Goal: Information Seeking & Learning: Learn about a topic

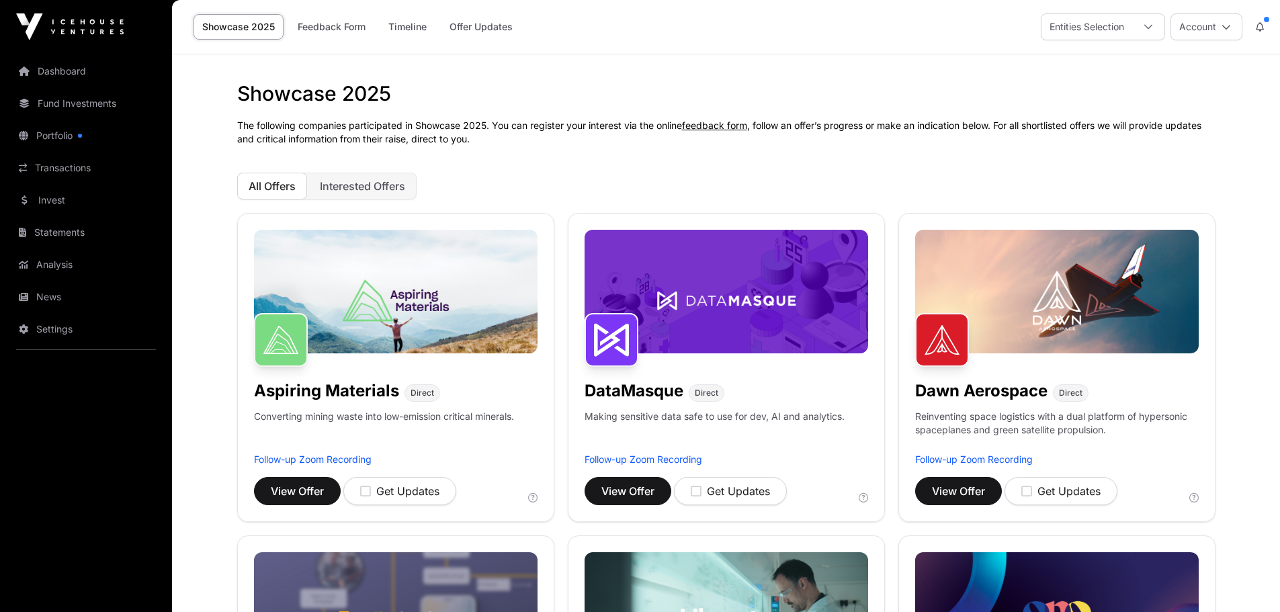
click at [60, 138] on link "Portfolio" at bounding box center [86, 136] width 151 height 30
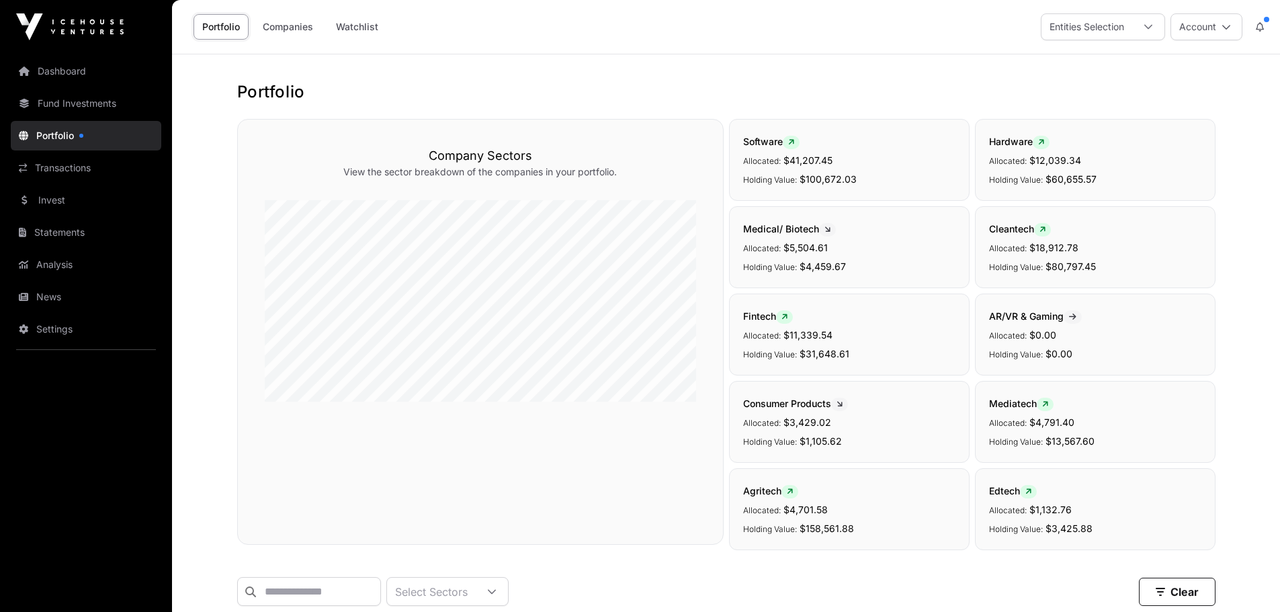
click at [75, 104] on link "Fund Investments" at bounding box center [86, 104] width 151 height 30
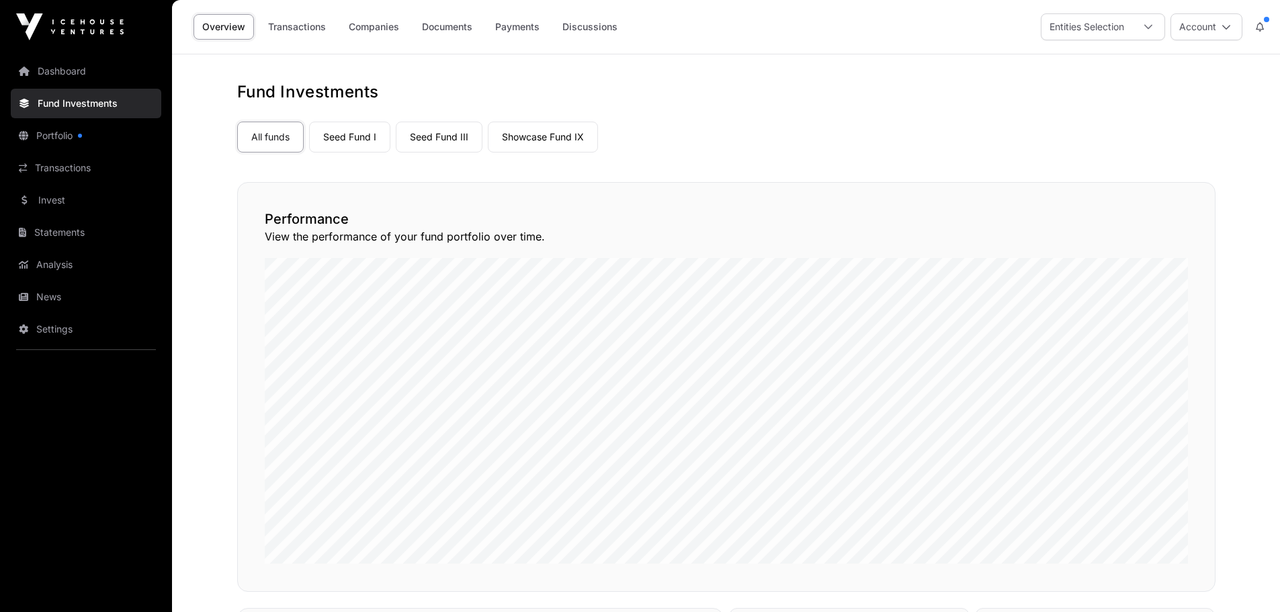
click at [337, 135] on link "Seed Fund I" at bounding box center [349, 137] width 81 height 31
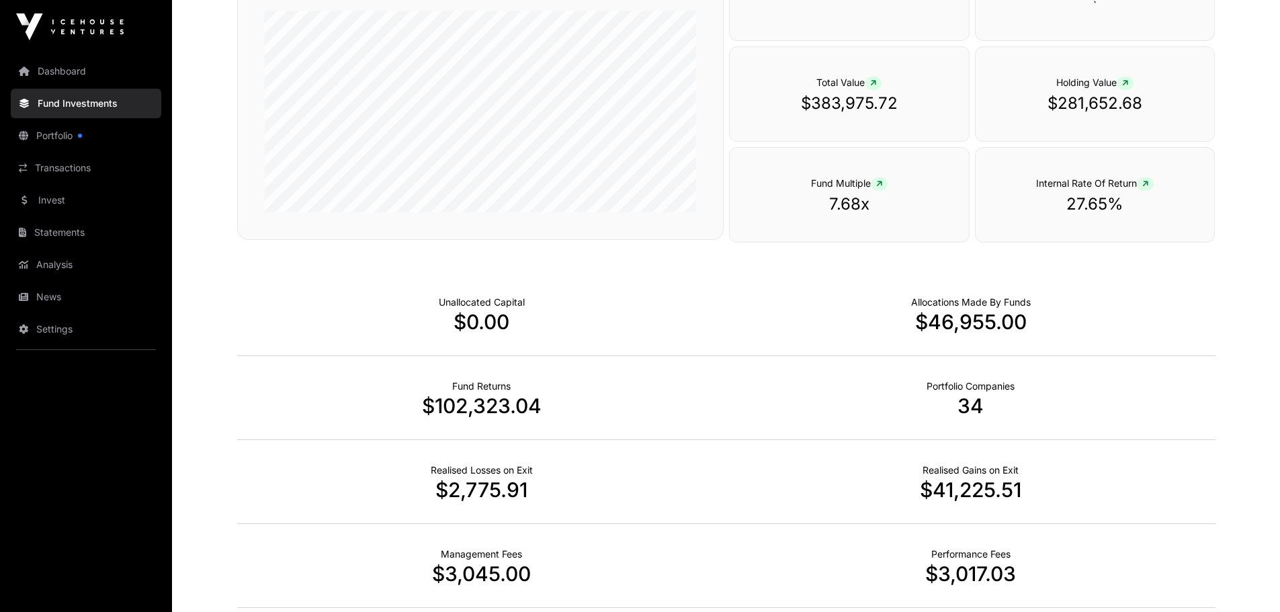
scroll to position [216, 0]
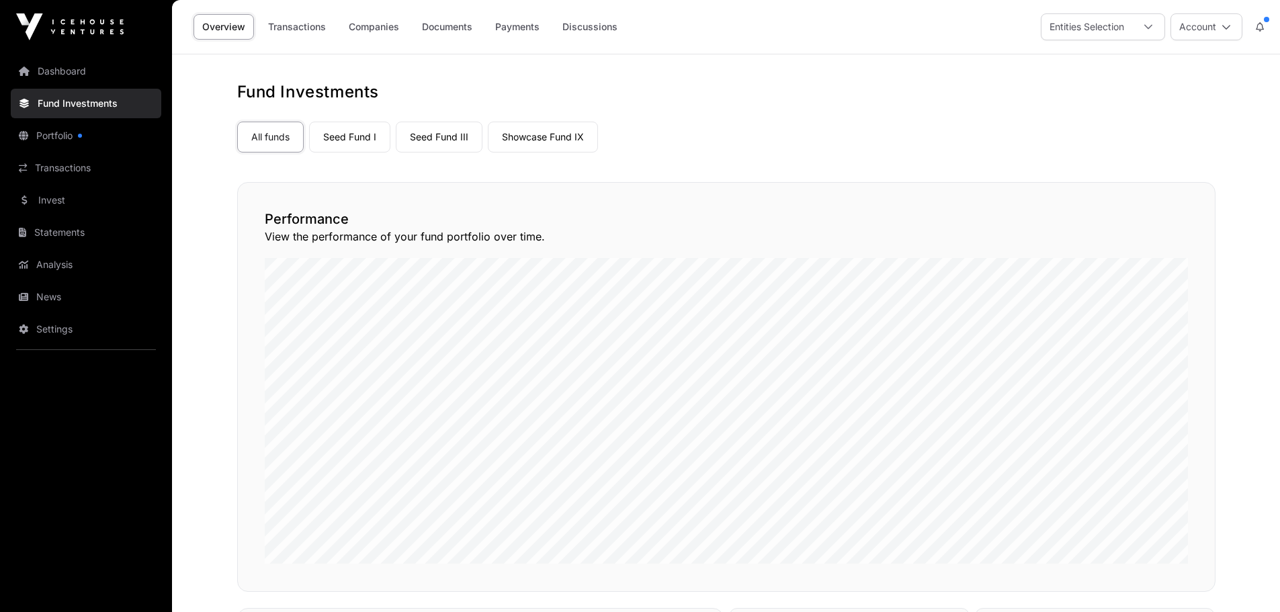
click at [425, 135] on link "Seed Fund III" at bounding box center [439, 137] width 87 height 31
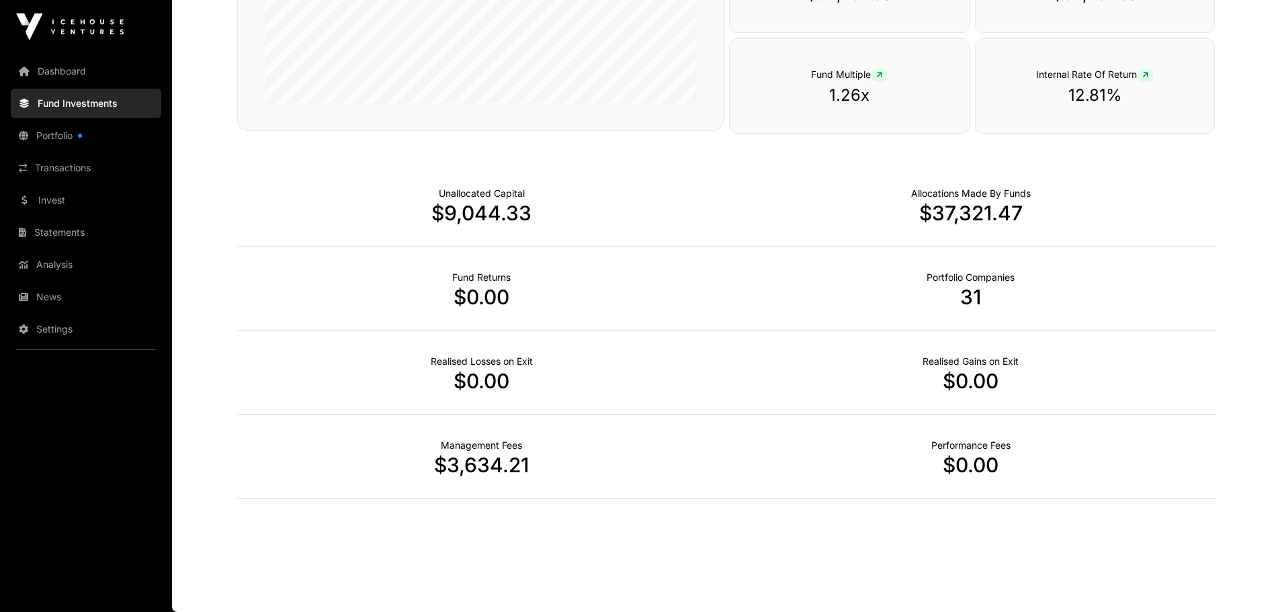
scroll to position [15, 0]
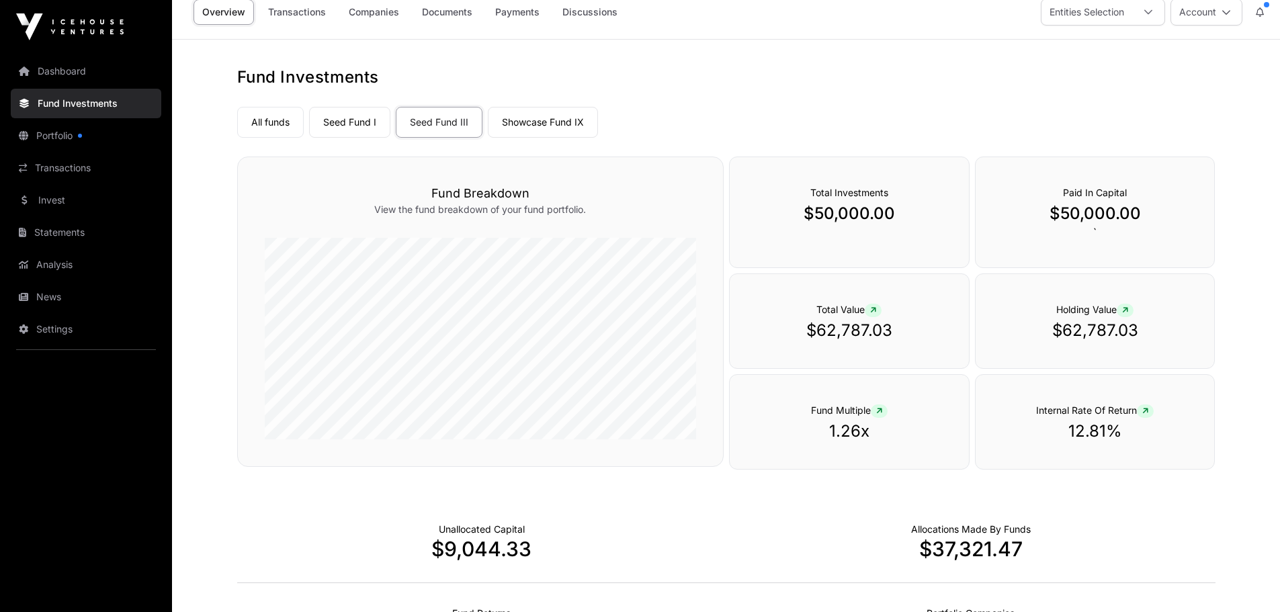
click at [550, 116] on link "Showcase Fund IX" at bounding box center [543, 122] width 110 height 31
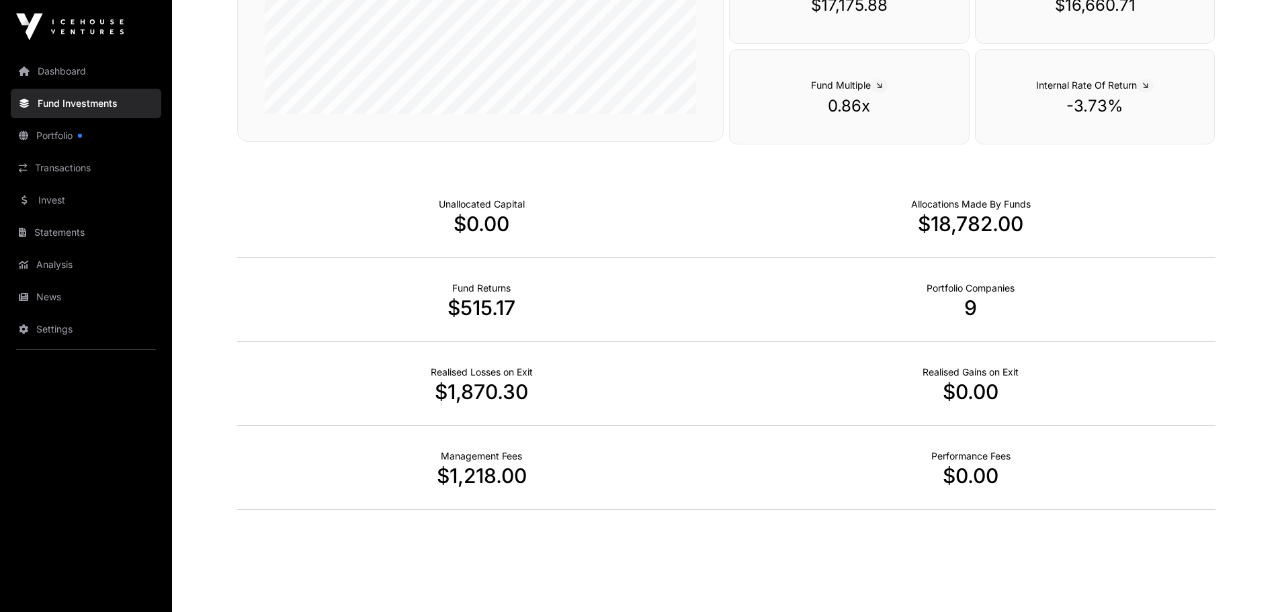
scroll to position [351, 0]
